Goal: Information Seeking & Learning: Learn about a topic

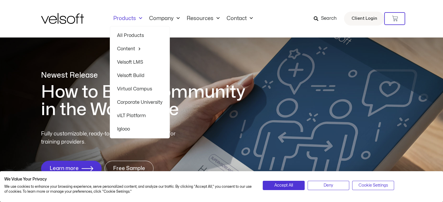
click at [142, 17] on link "Products" at bounding box center [128, 18] width 36 height 6
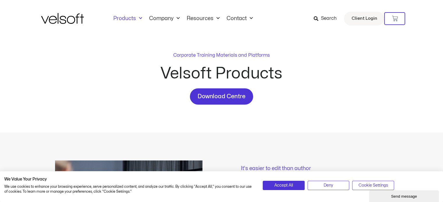
drag, startPoint x: 443, startPoint y: 26, endPoint x: 140, endPoint y: 21, distance: 303.6
click at [140, 21] on span "Menu" at bounding box center [139, 19] width 6 height 10
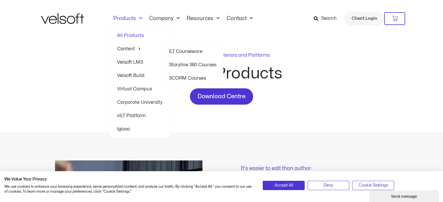
click at [141, 49] on link "Content" at bounding box center [139, 48] width 45 height 13
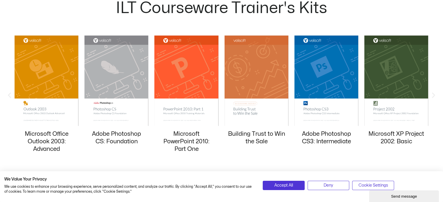
scroll to position [556, 0]
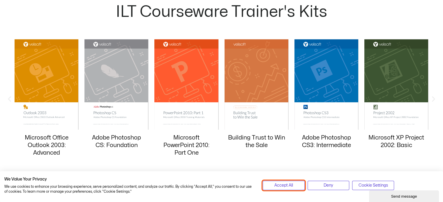
click at [282, 186] on span "Accept All" at bounding box center [283, 185] width 19 height 6
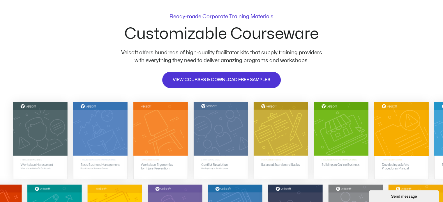
scroll to position [0, 0]
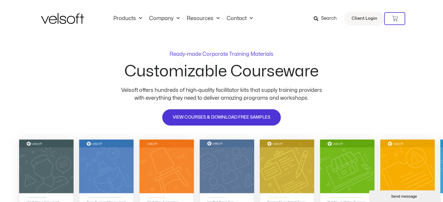
click at [314, 18] on div "Search Client Login" at bounding box center [336, 19] width 95 height 14
click at [318, 19] on icon at bounding box center [315, 18] width 5 height 5
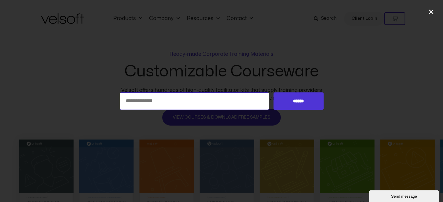
click at [213, 93] on input "Search for:" at bounding box center [195, 101] width 150 height 17
type input "******"
click at [273, 93] on input "******" at bounding box center [298, 101] width 50 height 17
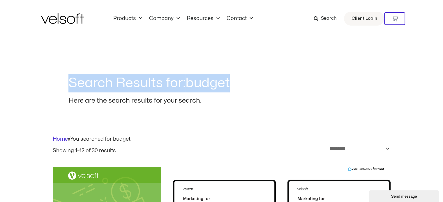
drag, startPoint x: 441, startPoint y: 31, endPoint x: 442, endPoint y: 47, distance: 16.0
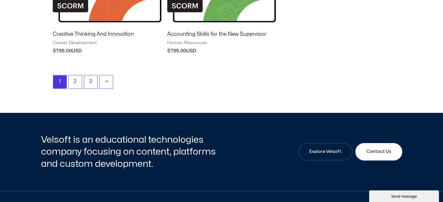
scroll to position [545, 0]
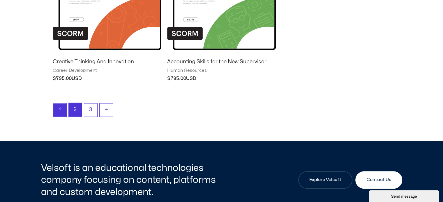
click at [76, 109] on link "2" at bounding box center [75, 110] width 13 height 14
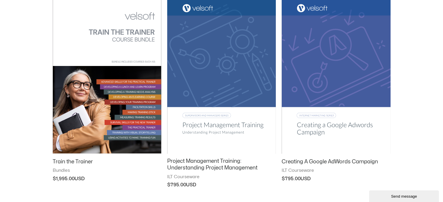
scroll to position [306, 0]
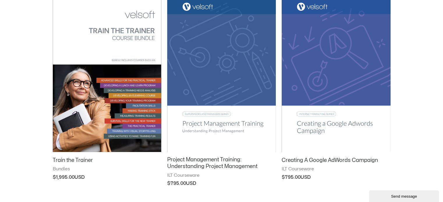
drag, startPoint x: 446, startPoint y: 25, endPoint x: 447, endPoint y: 75, distance: 49.5
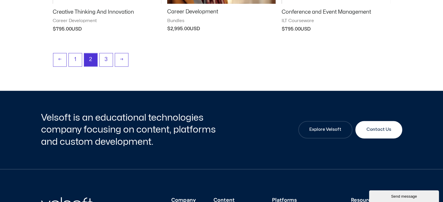
scroll to position [871, 0]
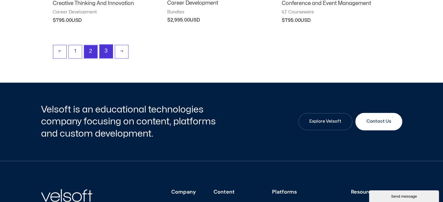
click at [102, 49] on link "3" at bounding box center [106, 52] width 13 height 14
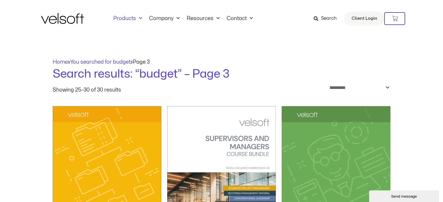
click at [140, 18] on span "Menu" at bounding box center [139, 19] width 6 height 10
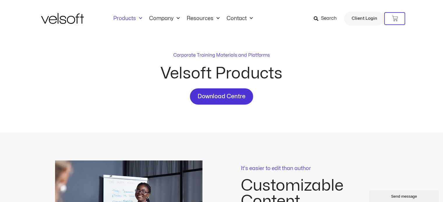
click at [315, 19] on icon at bounding box center [315, 18] width 5 height 5
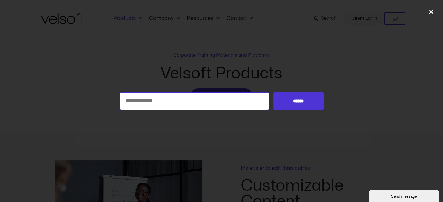
click at [151, 100] on input "Search for:" at bounding box center [195, 101] width 150 height 17
type input "******"
click at [273, 93] on input "******" at bounding box center [298, 101] width 50 height 17
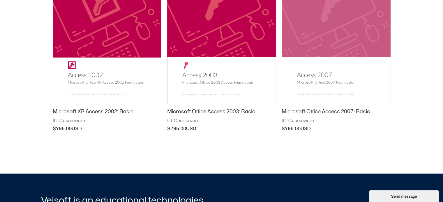
scroll to position [125, 0]
